Goal: Information Seeking & Learning: Understand process/instructions

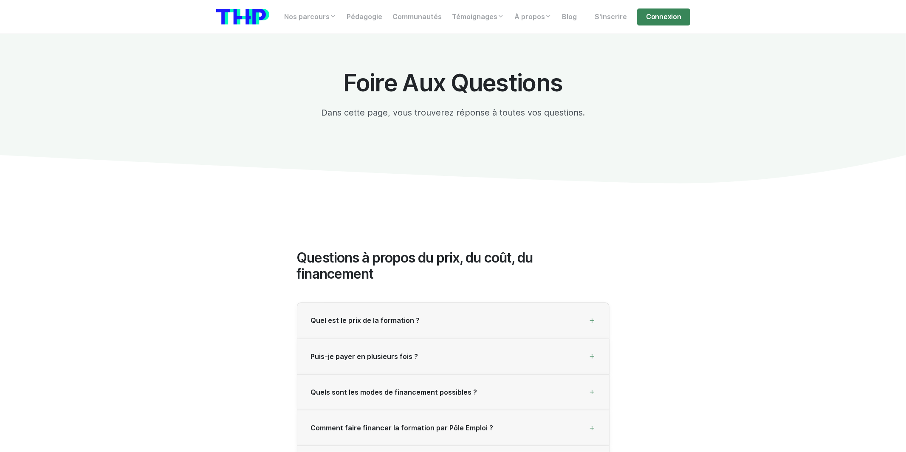
click at [664, 26] on div "Nos parcours Tous nos parcours index Découvrez votre futur arbre de compétences…" at bounding box center [453, 17] width 484 height 20
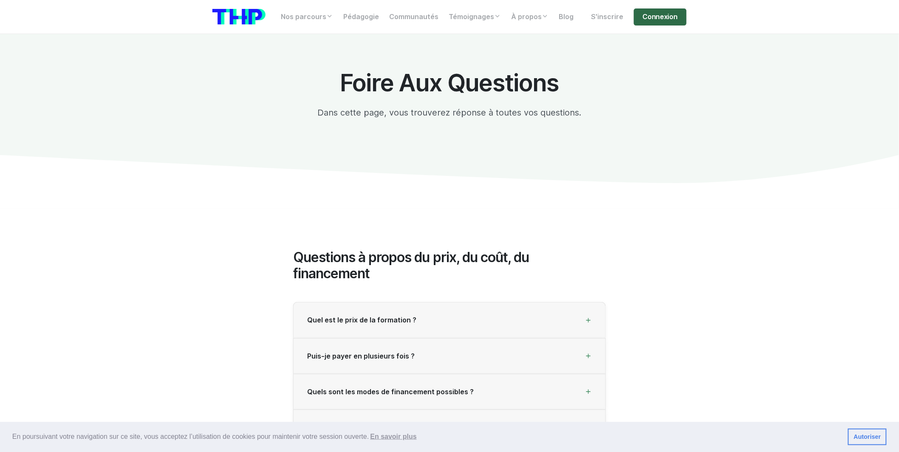
click at [662, 25] on link "Connexion" at bounding box center [660, 16] width 53 height 17
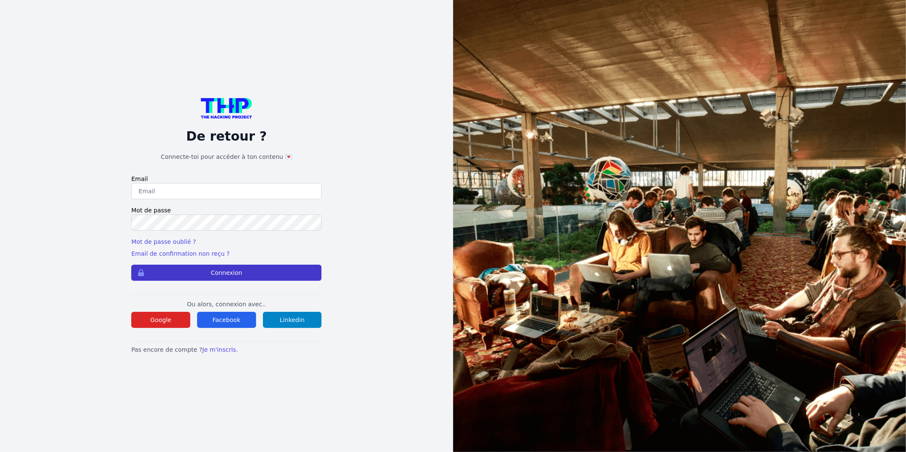
type input "Enzonatali75@gmail.com"
click at [311, 267] on button "Connexion" at bounding box center [226, 273] width 190 height 16
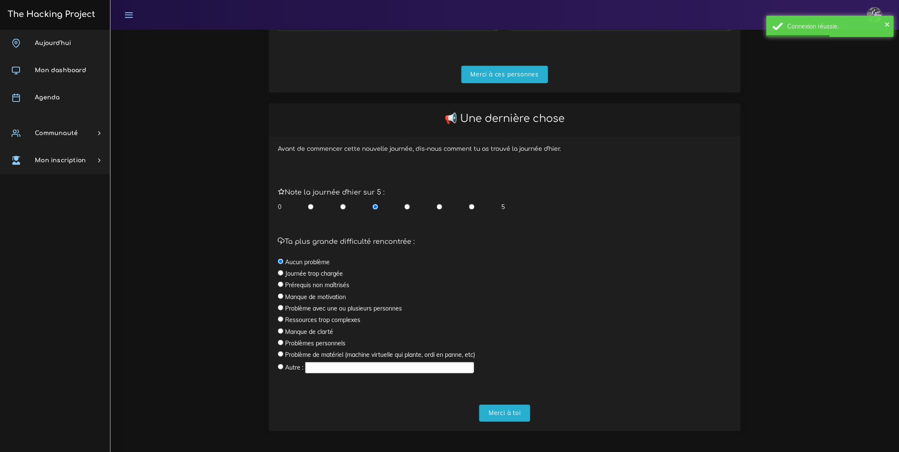
scroll to position [218, 0]
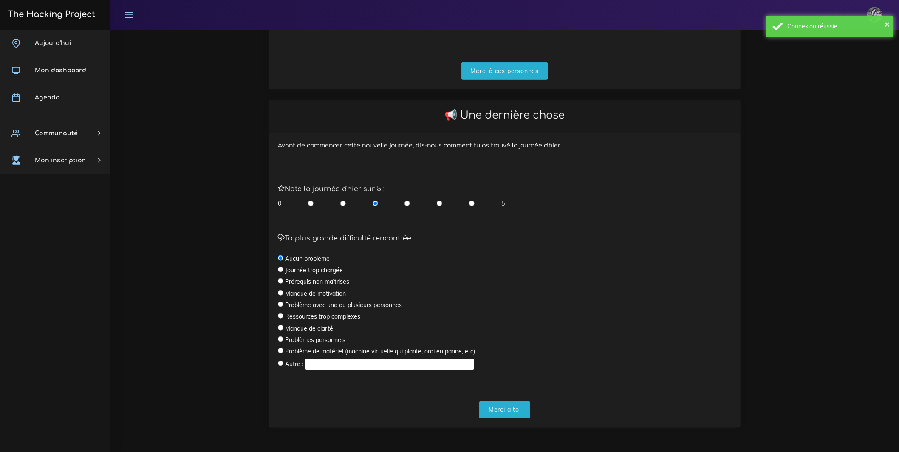
click at [334, 294] on label "Manque de motivation" at bounding box center [315, 293] width 61 height 8
click at [285, 293] on label "Manque de motivation" at bounding box center [315, 293] width 61 height 8
click at [283, 293] on input "radio" at bounding box center [281, 293] width 6 height 6
radio input "true"
click at [346, 205] on div "0 5" at bounding box center [391, 203] width 227 height 8
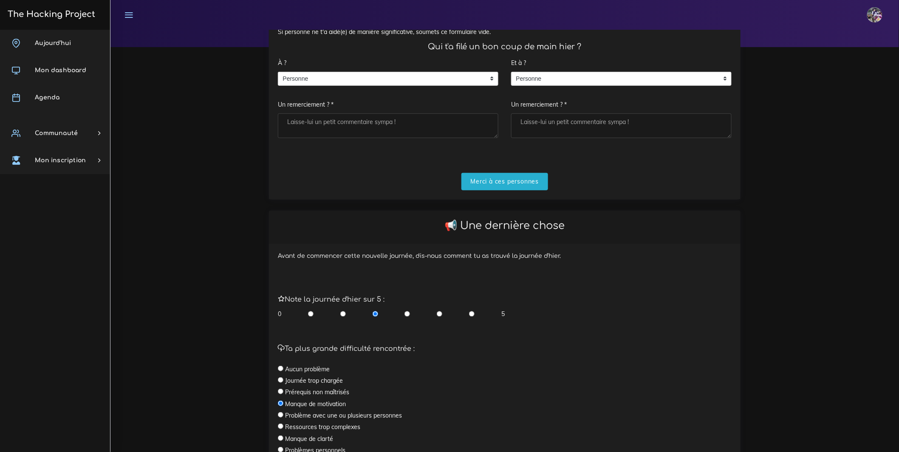
scroll to position [0, 0]
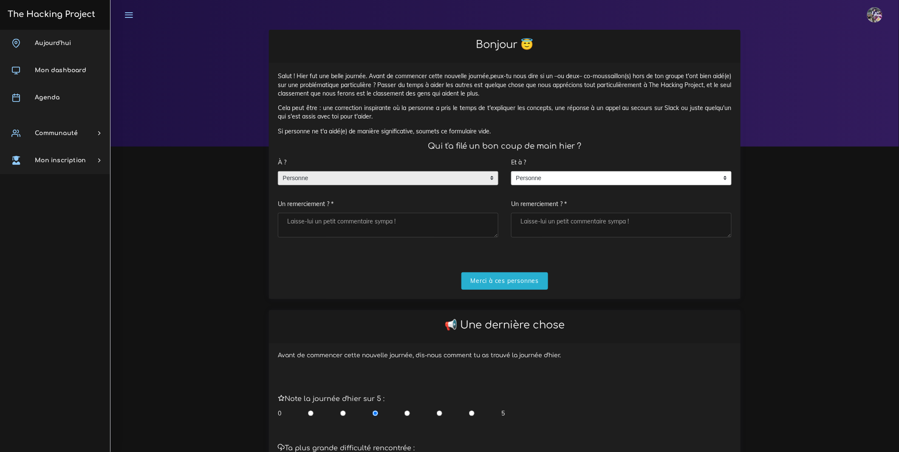
click at [410, 185] on span "Personne" at bounding box center [381, 179] width 207 height 14
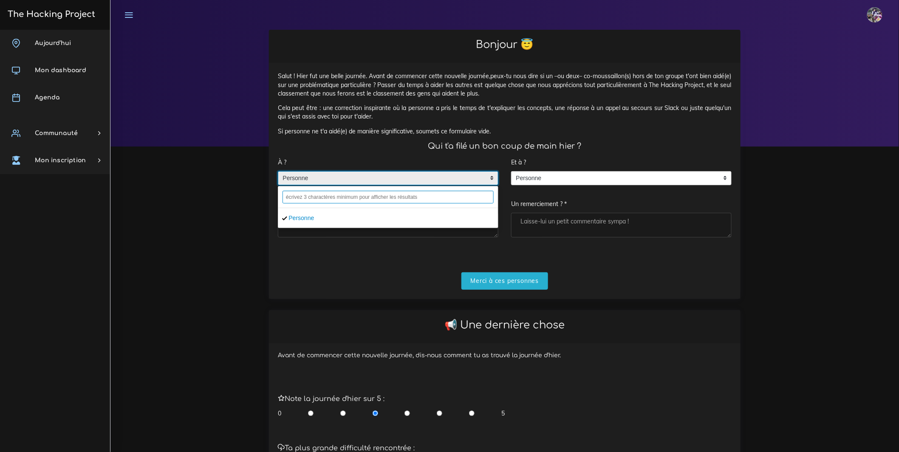
click at [407, 204] on input "text" at bounding box center [388, 197] width 211 height 13
type input "h"
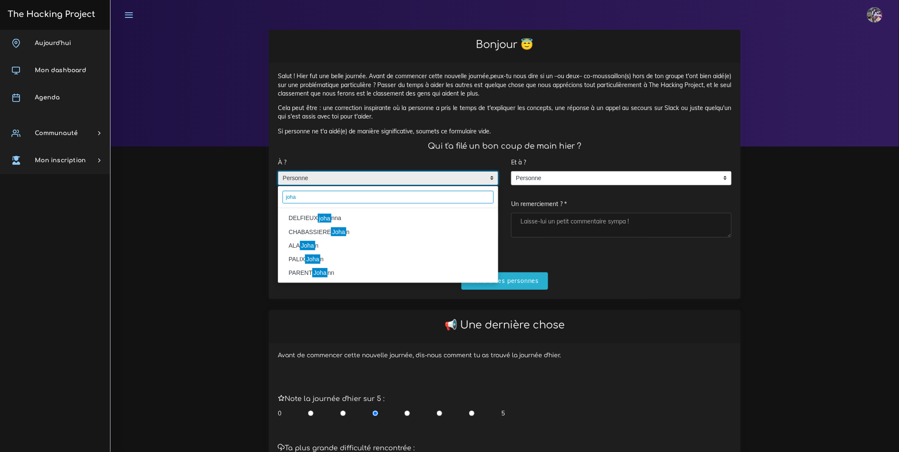
type input "joha"
click at [411, 224] on li "DELFIEUX joha nna" at bounding box center [388, 219] width 220 height 14
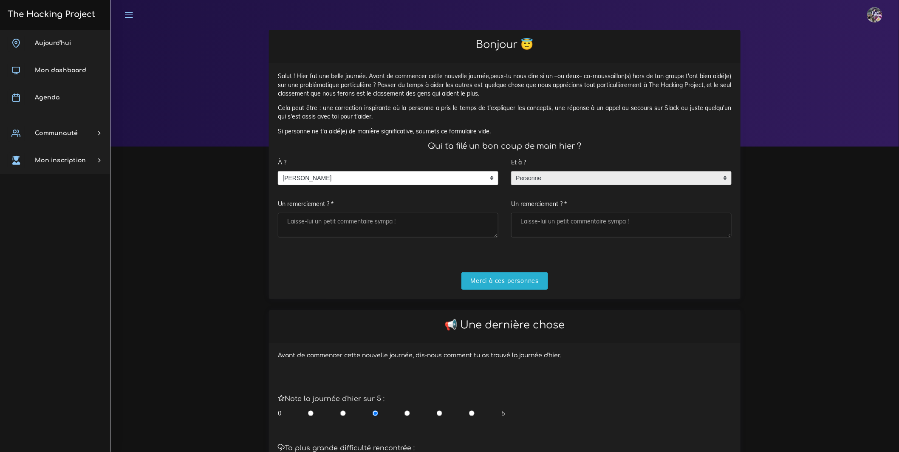
click at [553, 185] on span "Personne" at bounding box center [615, 179] width 207 height 14
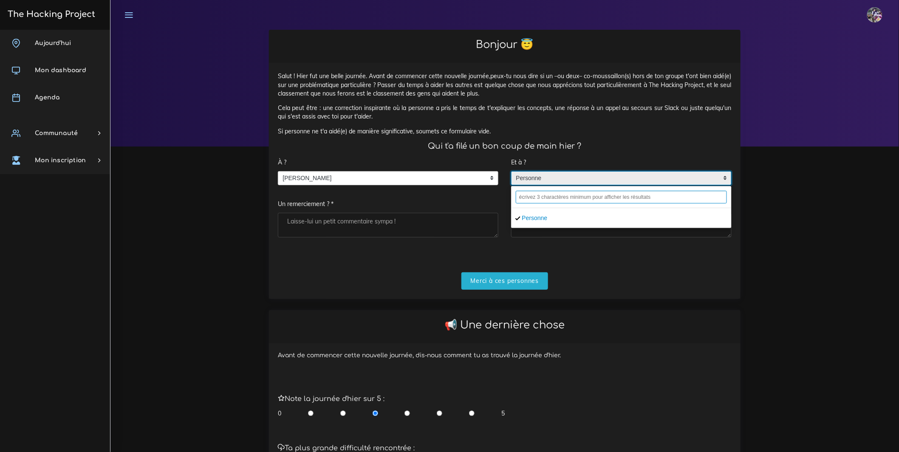
click at [550, 204] on input "text" at bounding box center [621, 197] width 211 height 13
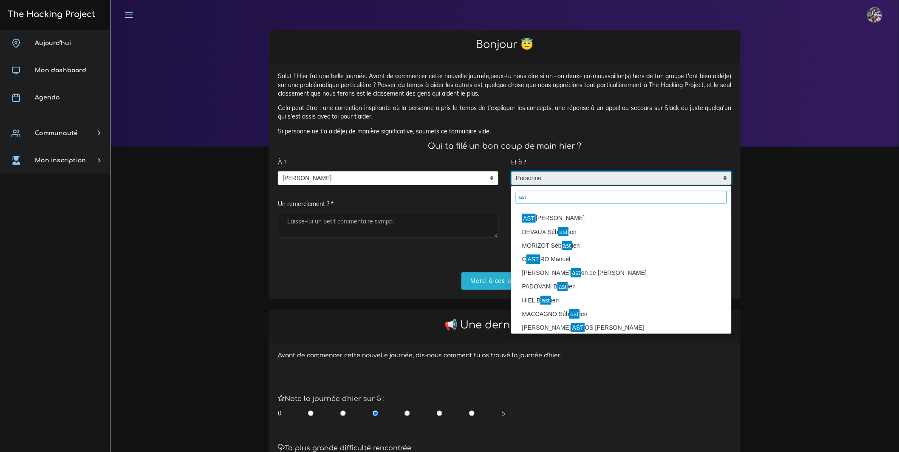
type input "ast"
drag, startPoint x: 548, startPoint y: 224, endPoint x: 543, endPoint y: 223, distance: 5.2
click at [548, 224] on li "AST IER Florian" at bounding box center [622, 219] width 220 height 14
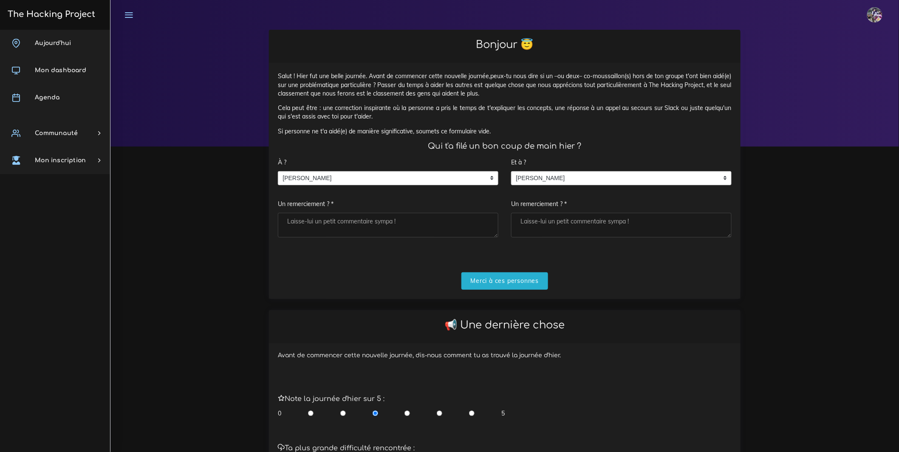
click at [444, 234] on textarea "Un remerciement ? *" at bounding box center [388, 225] width 221 height 25
type textarea "Merci pour les corrections!"
click at [541, 235] on textarea "Un remerciement ? *" at bounding box center [621, 225] width 221 height 25
type textarea "Merci pour les corrections!"
click at [499, 277] on form "À ? Personne DELFIEUX johanna DELFIEUX johanna Personne DELFIEUX johanna Un rem…" at bounding box center [505, 222] width 454 height 136
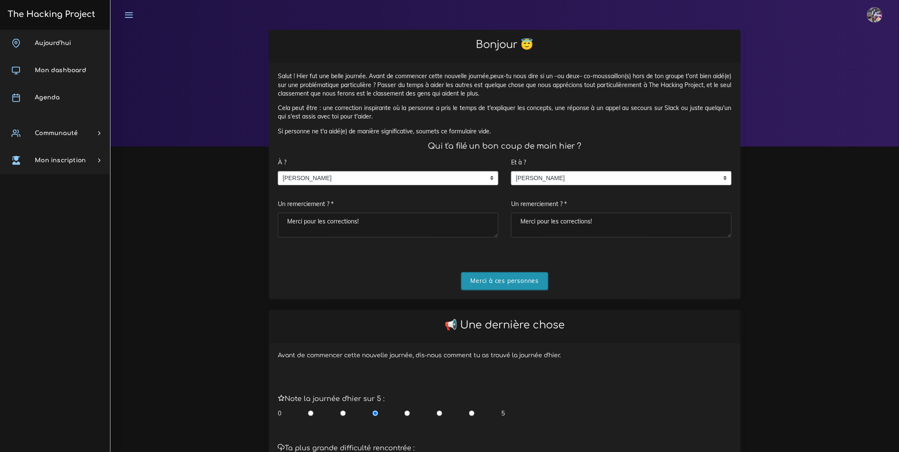
drag, startPoint x: 503, startPoint y: 286, endPoint x: 507, endPoint y: 285, distance: 4.8
click at [503, 288] on input "Merci à ces personnes" at bounding box center [504, 280] width 87 height 17
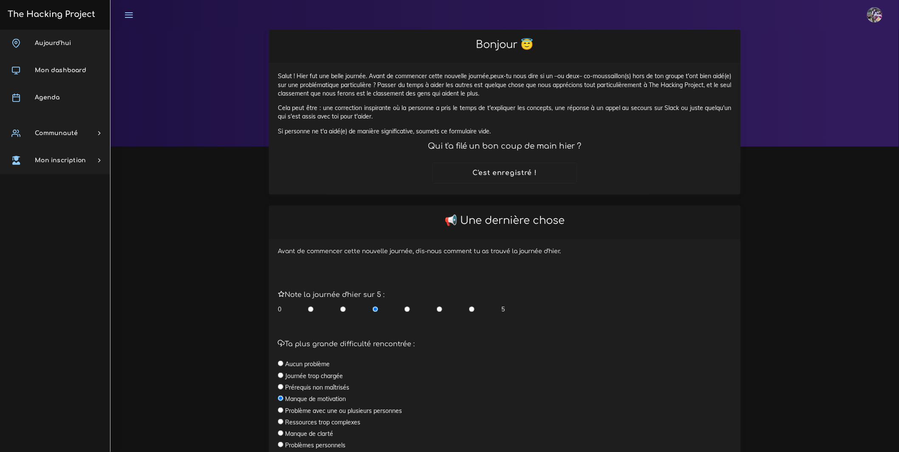
scroll to position [115, 0]
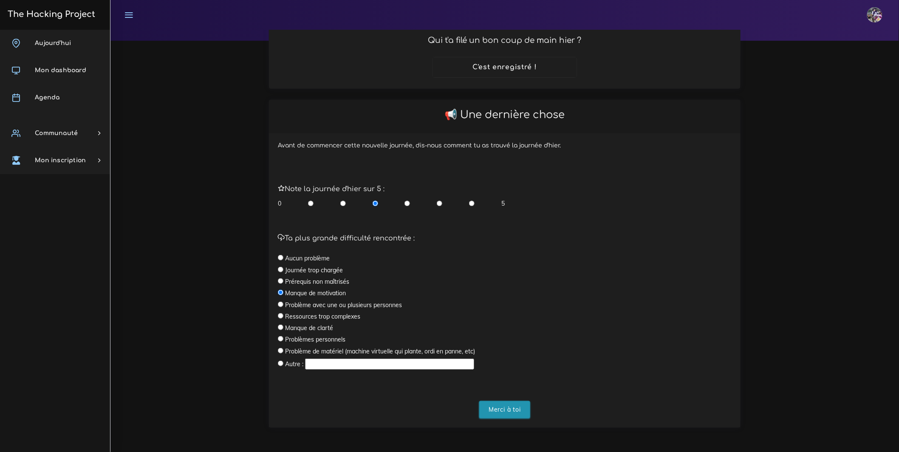
click at [513, 414] on input "Merci à toi" at bounding box center [504, 409] width 51 height 17
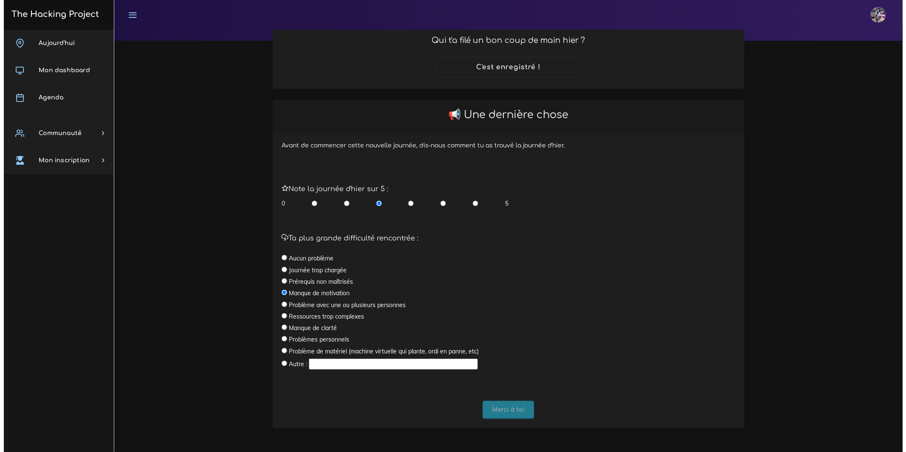
scroll to position [0, 0]
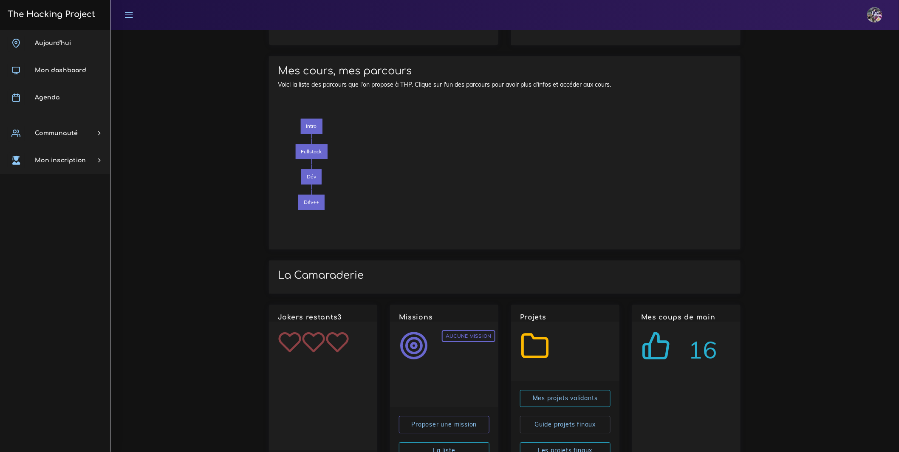
scroll to position [894, 0]
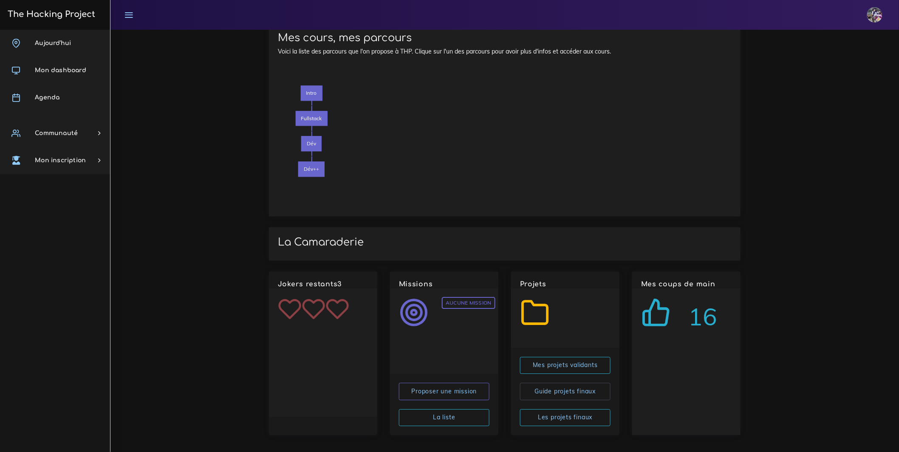
click at [701, 310] on span "16" at bounding box center [703, 317] width 29 height 34
drag, startPoint x: 693, startPoint y: 306, endPoint x: 753, endPoint y: 329, distance: 63.6
click at [585, 385] on link "Guide projets finaux" at bounding box center [565, 391] width 91 height 17
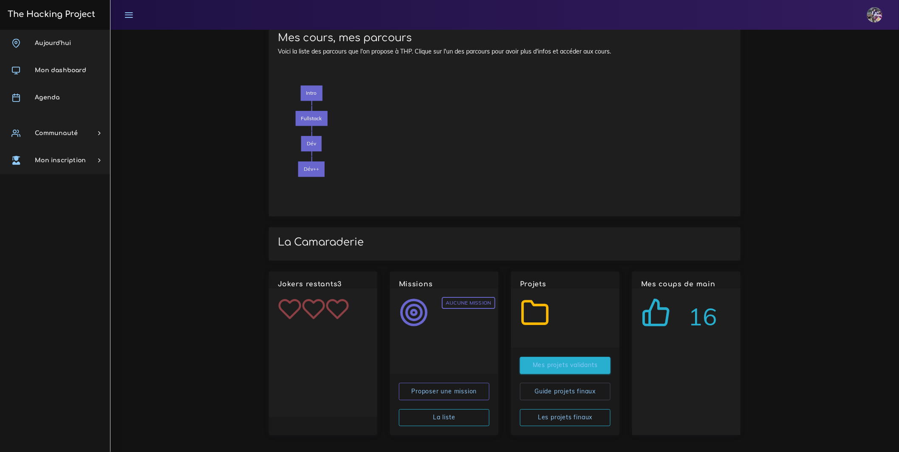
click at [570, 357] on link "Mes projets validants" at bounding box center [565, 365] width 91 height 17
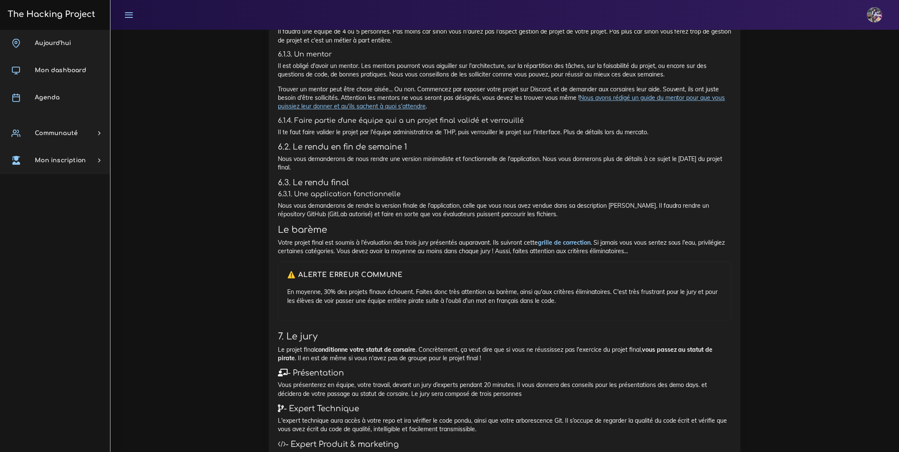
scroll to position [903, 0]
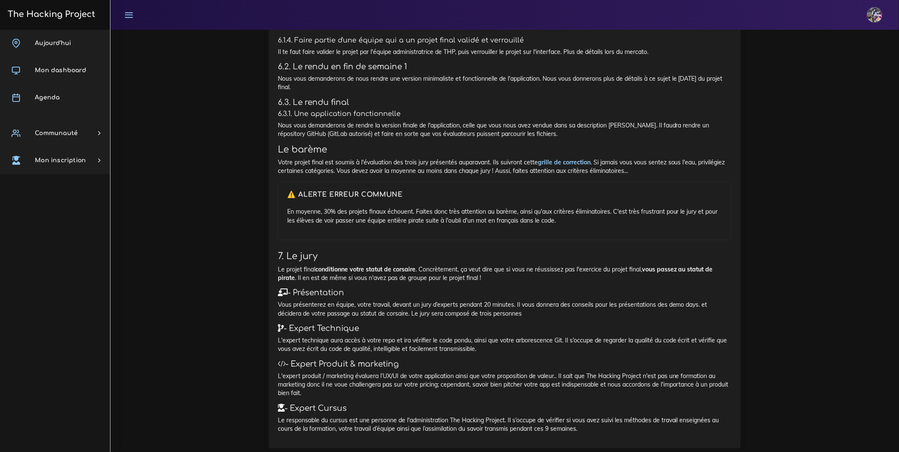
click at [591, 166] on link "grille de correction" at bounding box center [564, 162] width 53 height 8
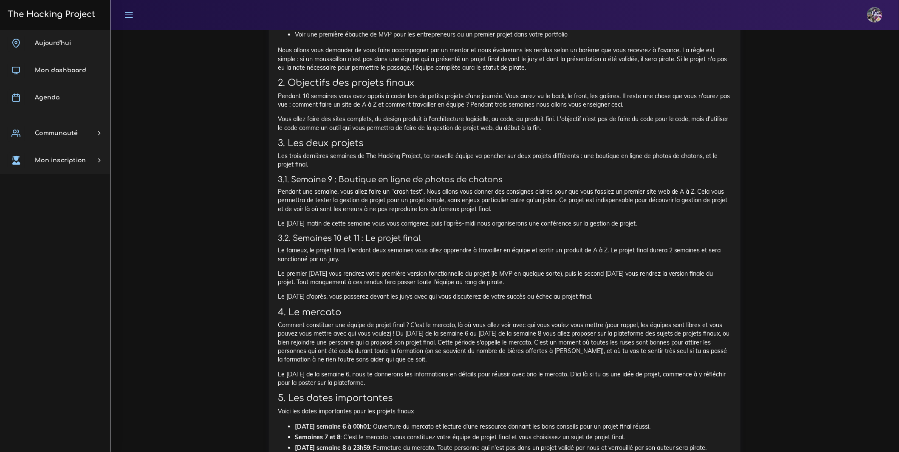
scroll to position [0, 0]
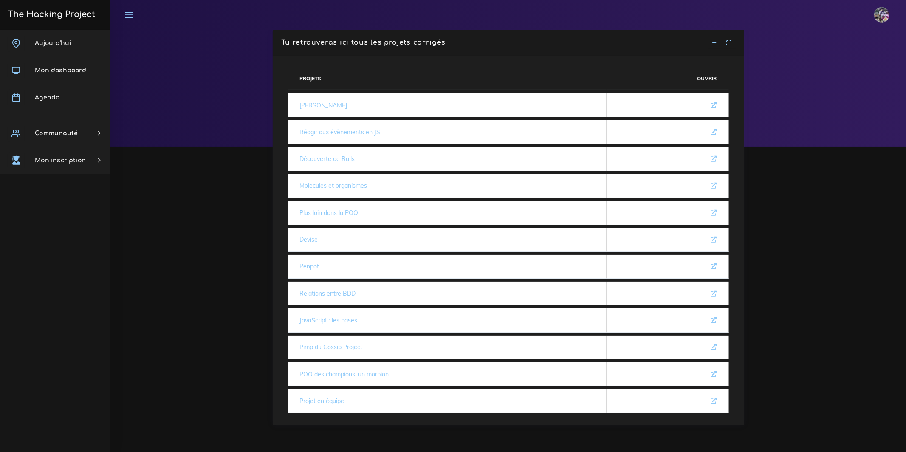
click at [319, 209] on link "Plus loin dans la POO" at bounding box center [329, 213] width 59 height 8
click at [330, 397] on link "Projet en équipe" at bounding box center [322, 401] width 45 height 8
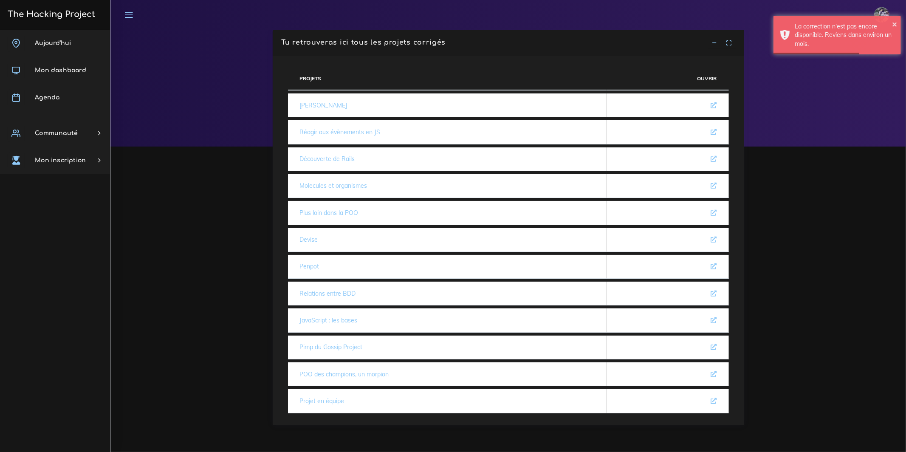
click at [333, 372] on link "POO des champions, un morpion" at bounding box center [344, 375] width 89 height 8
click at [336, 343] on link "Pimp du Gossip Project" at bounding box center [331, 347] width 63 height 8
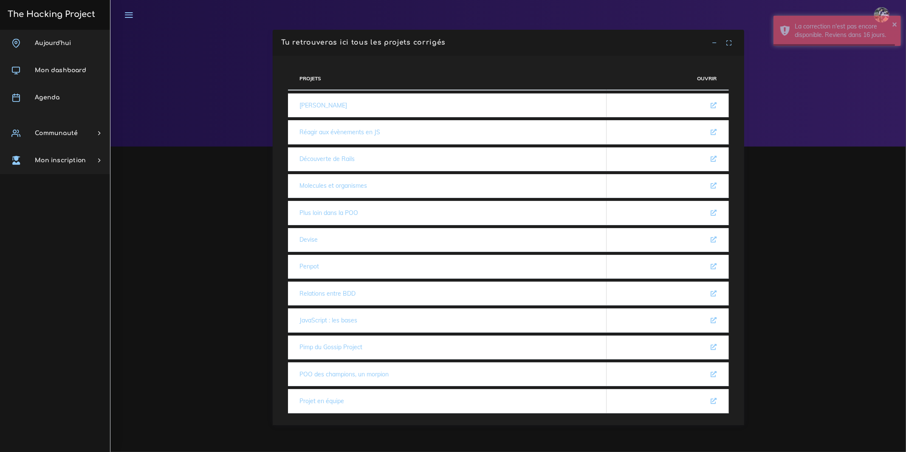
click at [338, 320] on link "JavaScript : les bases" at bounding box center [329, 321] width 58 height 8
click at [334, 290] on link "Relations entre BDD" at bounding box center [328, 294] width 56 height 8
click at [318, 266] on link "Penpot" at bounding box center [310, 267] width 20 height 8
click at [310, 236] on link "Devise" at bounding box center [309, 240] width 18 height 8
click at [329, 102] on link "[PERSON_NAME]" at bounding box center [324, 106] width 48 height 8
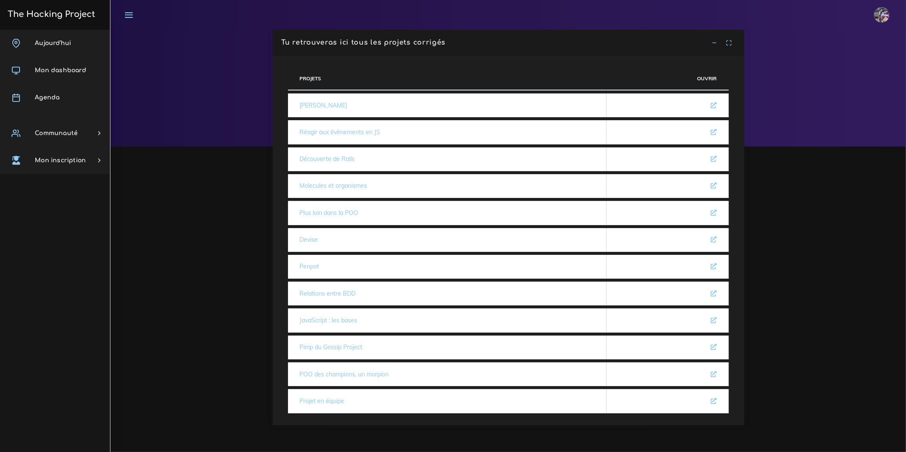
click at [712, 43] on icon at bounding box center [715, 43] width 6 height 6
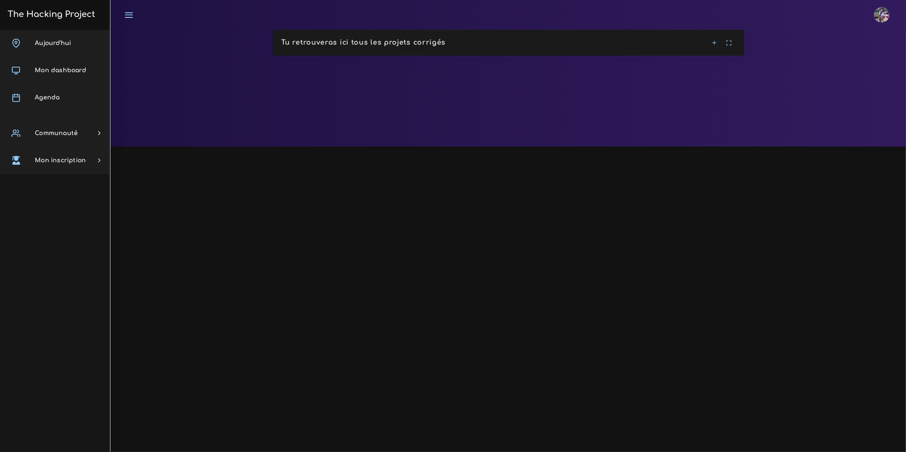
click at [712, 43] on icon at bounding box center [715, 43] width 6 height 6
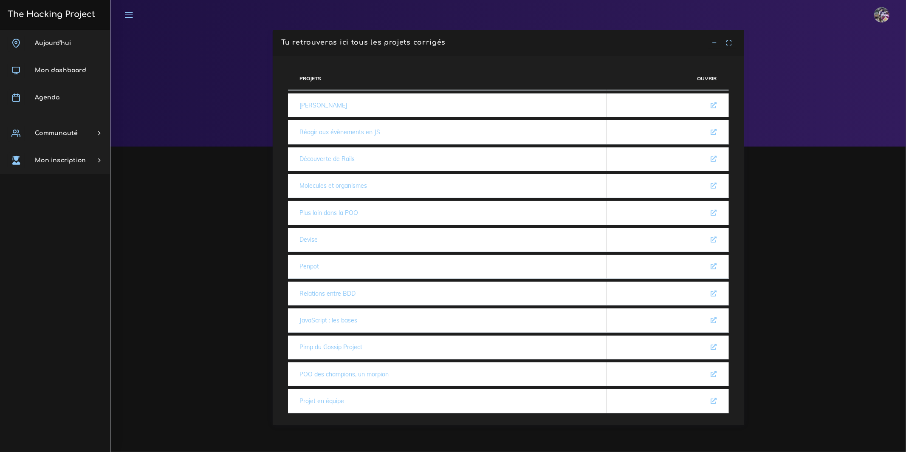
click at [59, 6] on link "The Hacking Project" at bounding box center [50, 14] width 90 height 28
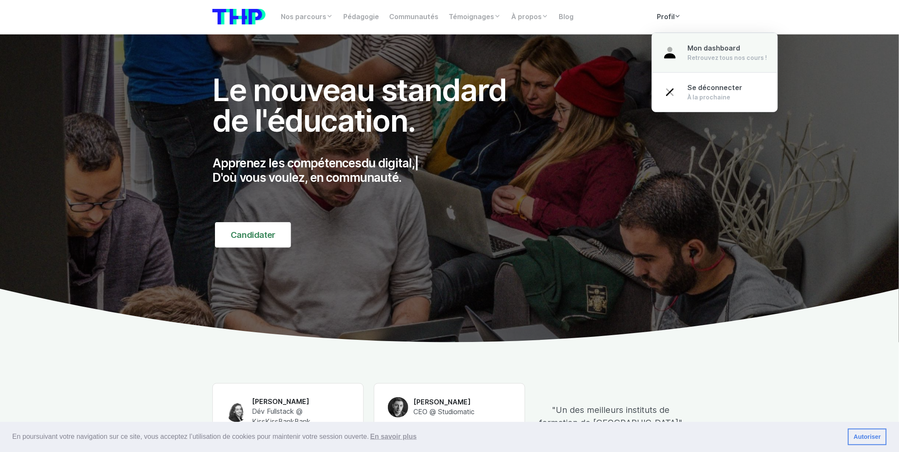
click at [706, 56] on div "Retrouvez tous nos cours !" at bounding box center [727, 58] width 79 height 8
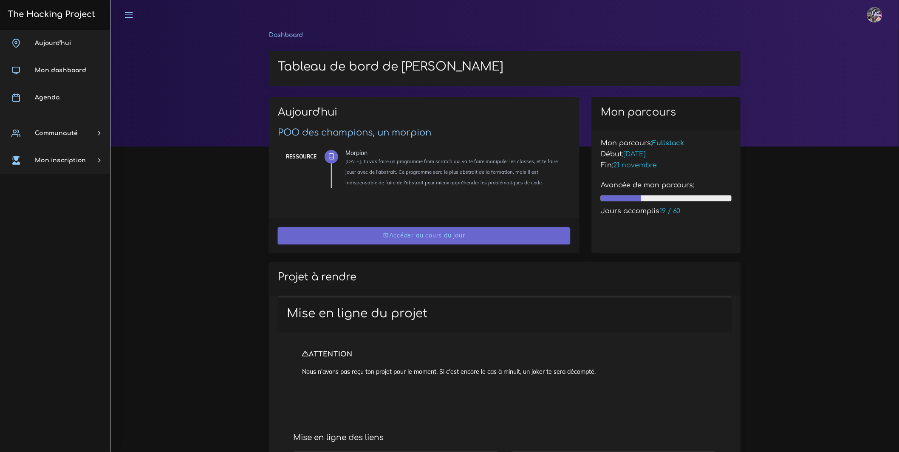
click at [385, 232] on icon at bounding box center [386, 235] width 6 height 6
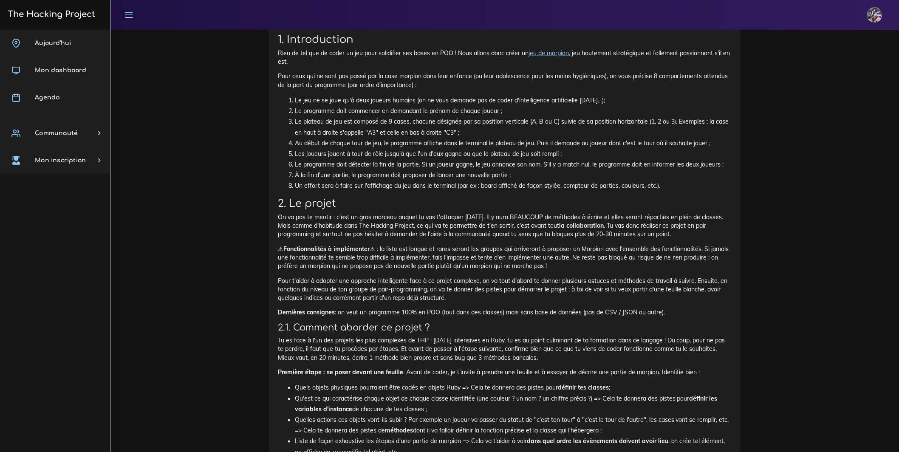
scroll to position [364, 0]
drag, startPoint x: 365, startPoint y: 254, endPoint x: 365, endPoint y: 272, distance: 18.3
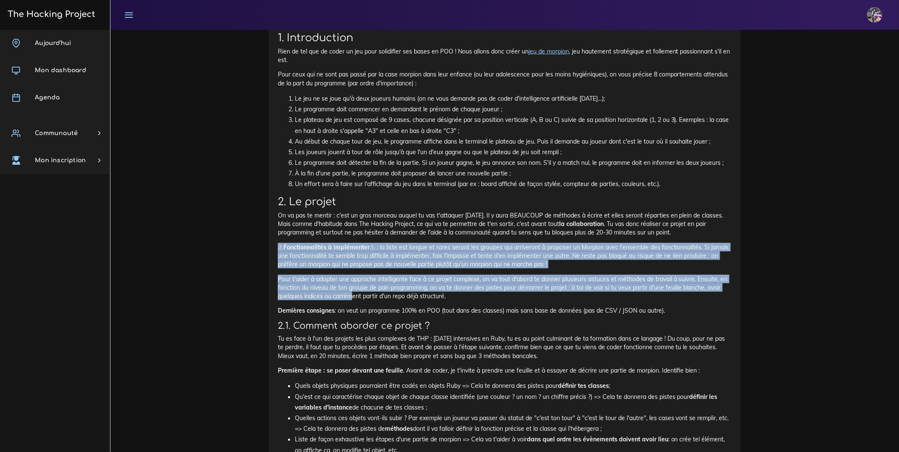
drag, startPoint x: 420, startPoint y: 255, endPoint x: 467, endPoint y: 338, distance: 95.7
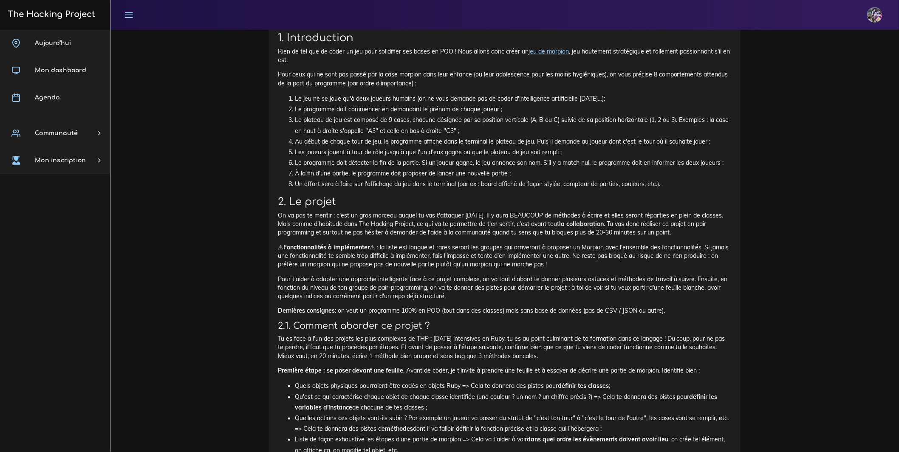
click at [469, 315] on p "Dernières consignes : on veut un programme 100% en POO (tout dans des classes) …" at bounding box center [505, 311] width 454 height 8
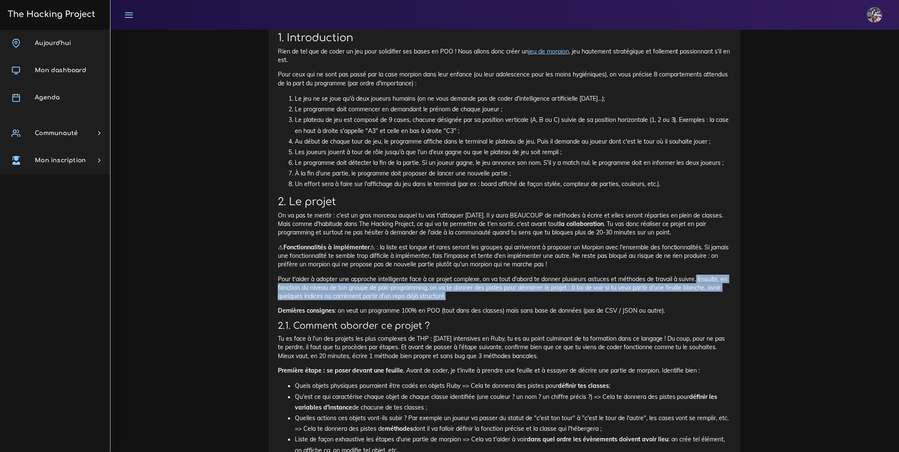
drag, startPoint x: 297, startPoint y: 317, endPoint x: 656, endPoint y: 326, distance: 359.2
click at [656, 301] on p "Pour t'aider à adopter une approche intelligente face à ce projet complexe, on …" at bounding box center [505, 288] width 454 height 26
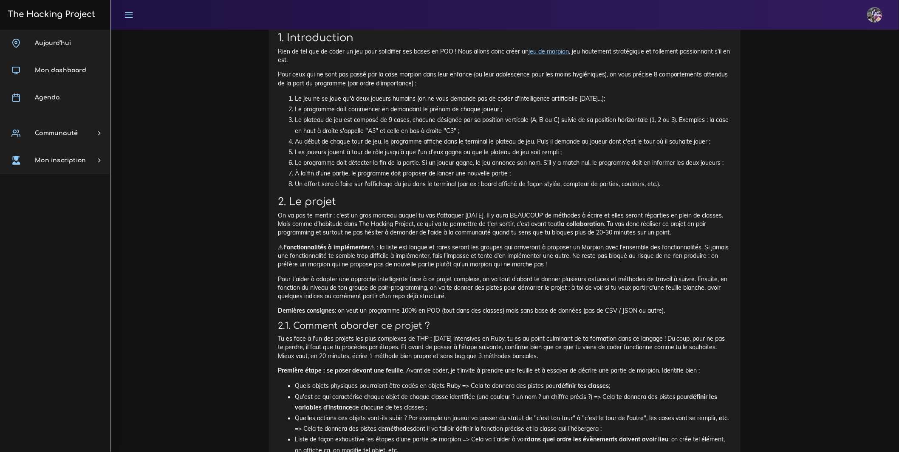
click at [578, 301] on p "Pour t'aider à adopter une approche intelligente face à ce projet complexe, on …" at bounding box center [505, 288] width 454 height 26
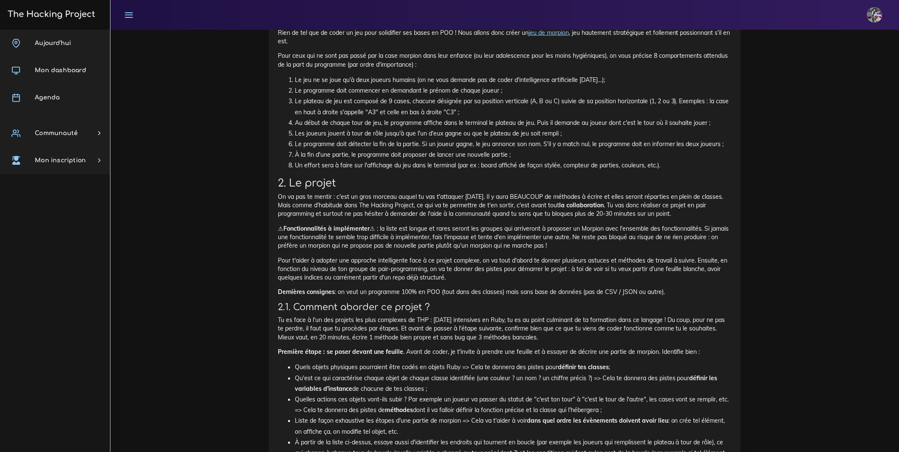
scroll to position [467, 0]
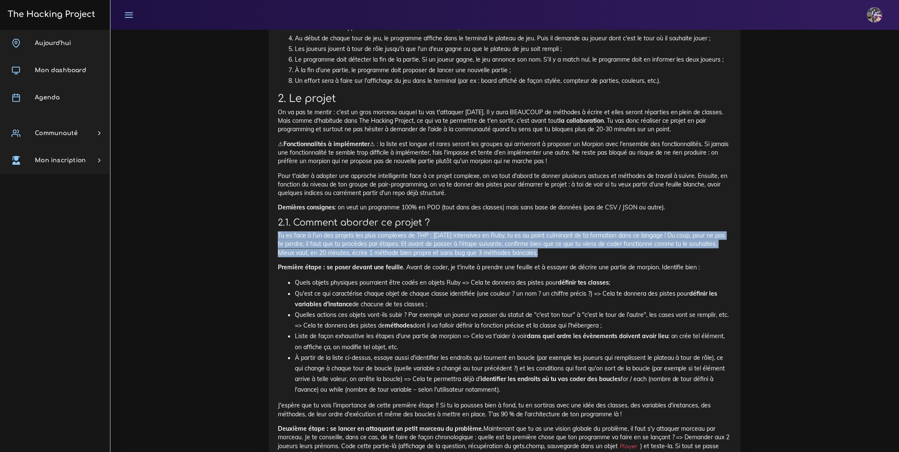
drag, startPoint x: 294, startPoint y: 273, endPoint x: 705, endPoint y: 300, distance: 412.2
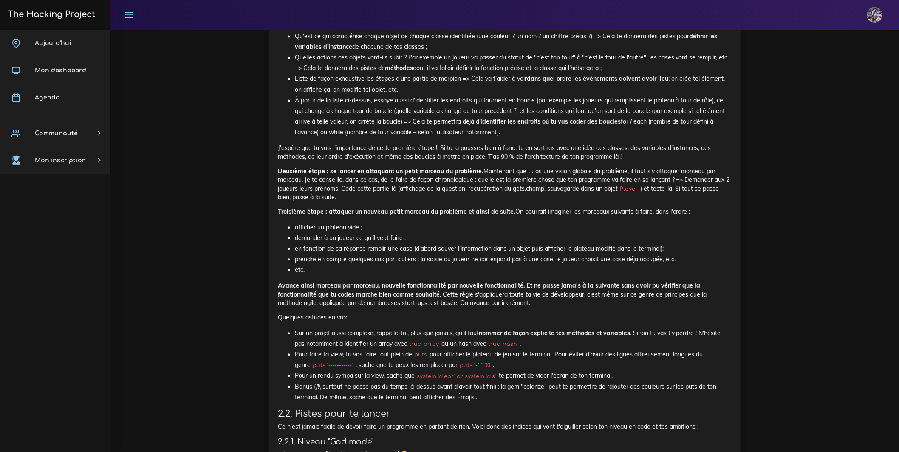
scroll to position [727, 0]
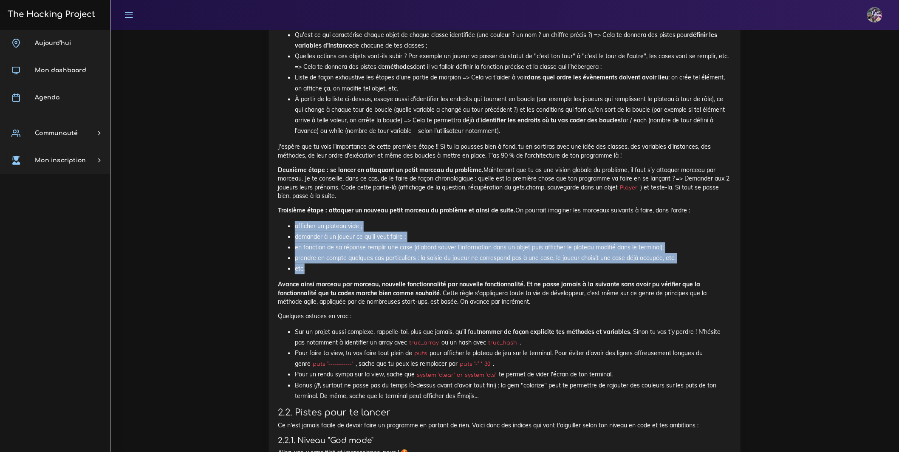
drag, startPoint x: 291, startPoint y: 301, endPoint x: 381, endPoint y: 337, distance: 96.7
click at [381, 274] on ul "afficher un plateau vide ; demander à un joueur ce qu'il veut faire ; en foncti…" at bounding box center [505, 248] width 454 height 54
click at [381, 274] on li "etc." at bounding box center [513, 268] width 437 height 11
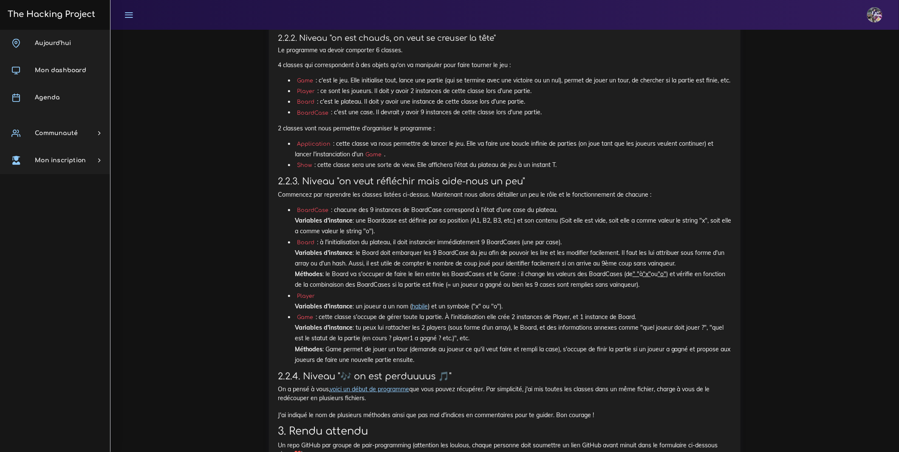
scroll to position [1161, 0]
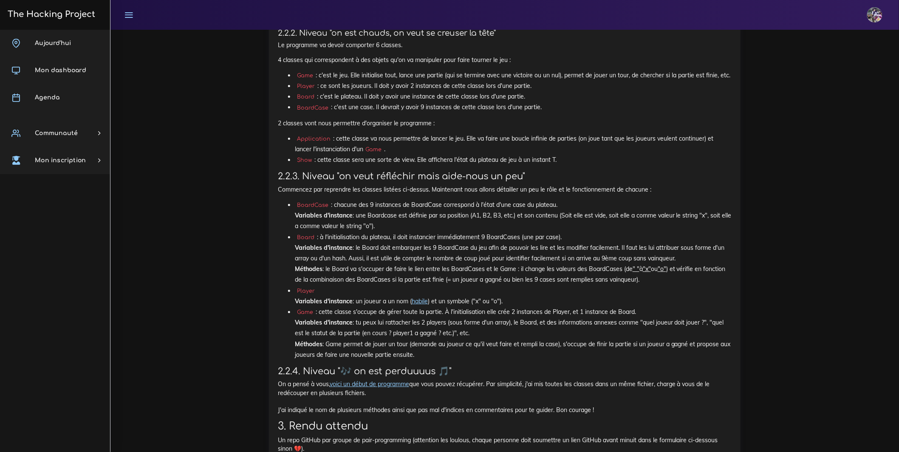
click at [424, 305] on link "habile" at bounding box center [420, 301] width 16 height 8
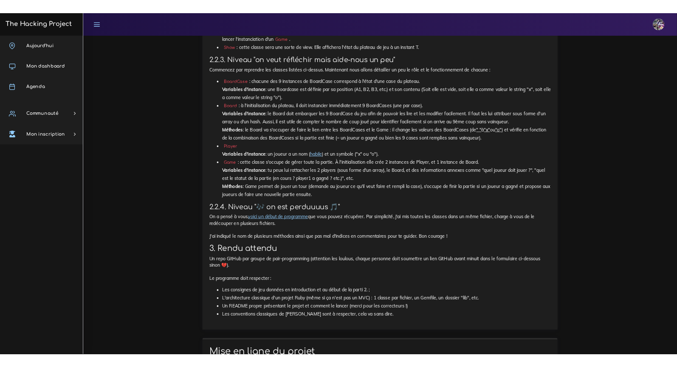
scroll to position [1267, 0]
